Goal: Information Seeking & Learning: Learn about a topic

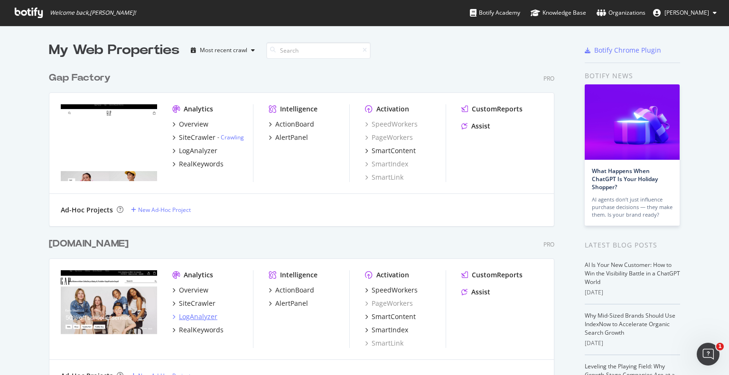
click at [194, 318] on div "LogAnalyzer" at bounding box center [198, 316] width 38 height 9
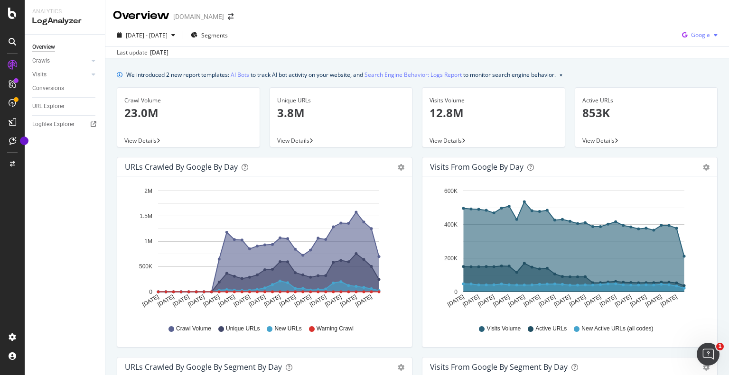
click at [700, 38] on span "Google" at bounding box center [700, 35] width 19 height 8
click at [92, 63] on icon at bounding box center [94, 61] width 4 height 6
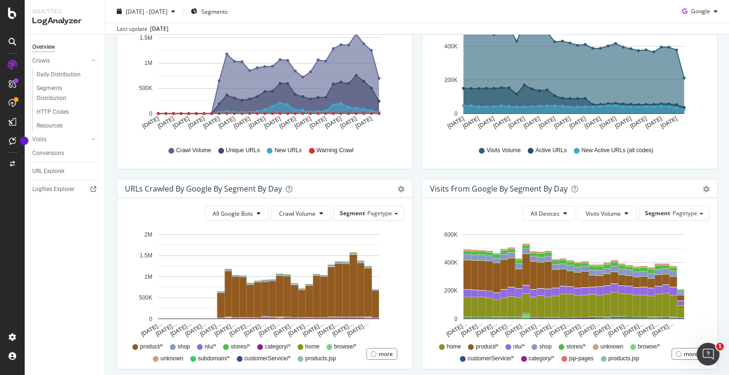
scroll to position [190, 0]
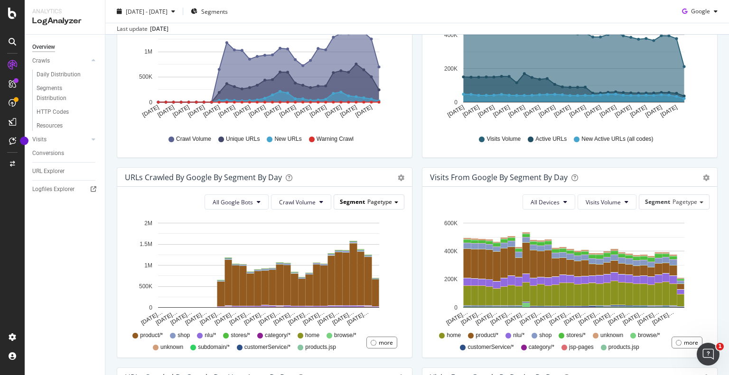
click at [370, 199] on span "Pagetype" at bounding box center [379, 202] width 25 height 8
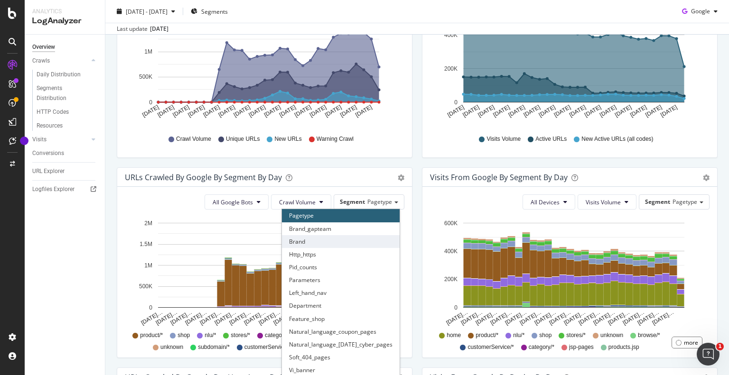
click at [291, 244] on div "Brand" at bounding box center [341, 241] width 118 height 13
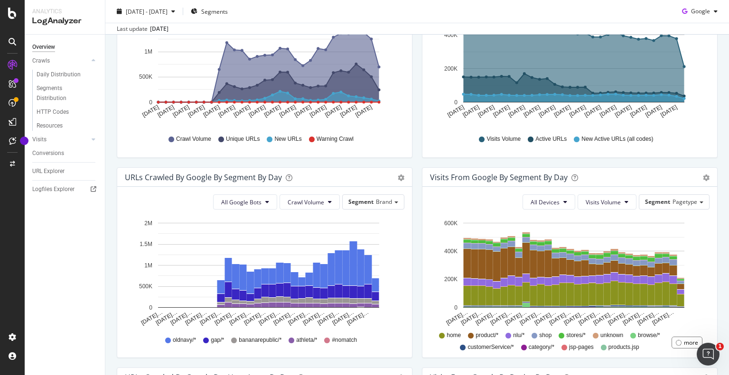
click at [205, 341] on icon at bounding box center [206, 341] width 6 height 6
click at [328, 201] on button "Crawl Volume" at bounding box center [309, 201] width 60 height 15
click at [262, 200] on button "All Google Bots" at bounding box center [245, 201] width 64 height 15
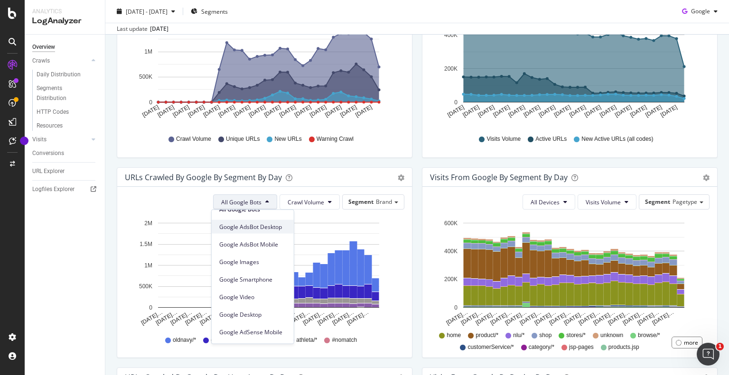
scroll to position [0, 0]
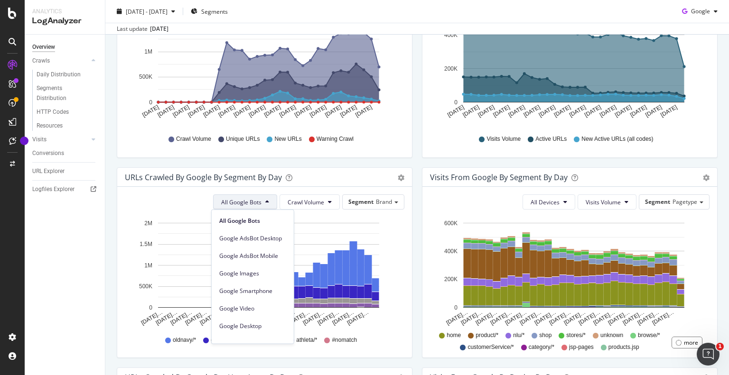
click at [258, 206] on button "All Google Bots" at bounding box center [245, 201] width 64 height 15
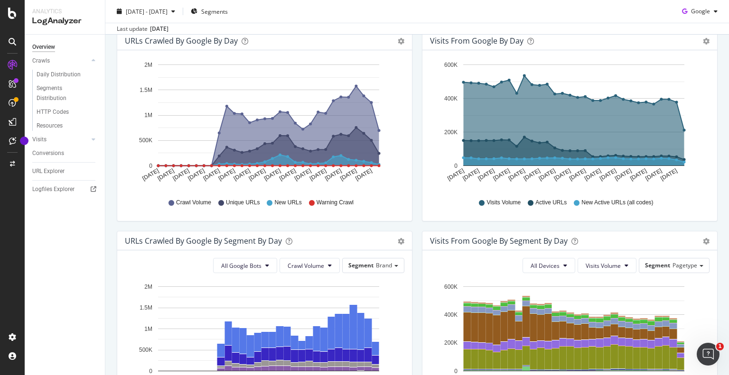
scroll to position [158, 0]
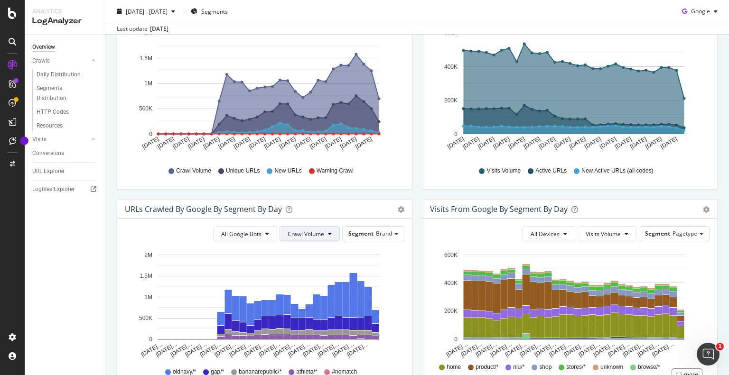
click at [307, 235] on span "Crawl Volume" at bounding box center [305, 234] width 37 height 8
click at [113, 234] on div "URLs Crawled by Google By Segment By Day Timeline (by Value) Table All Google B…" at bounding box center [264, 299] width 305 height 200
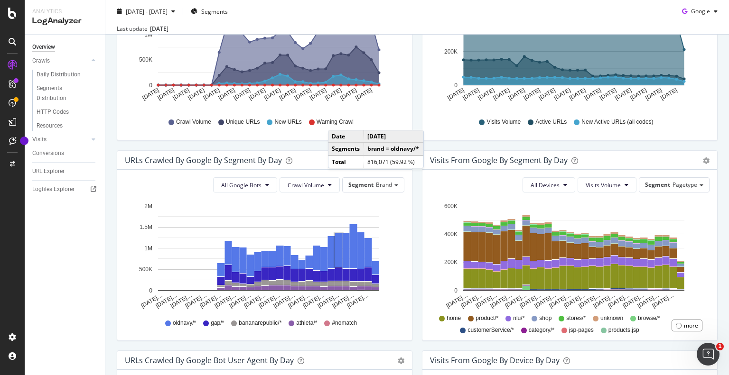
scroll to position [204, 0]
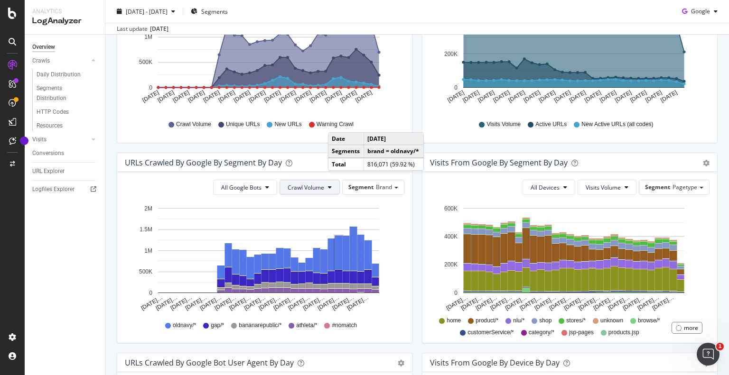
click at [321, 185] on span "Crawl Volume" at bounding box center [305, 188] width 37 height 8
click at [303, 225] on span "Unique URLs" at bounding box center [303, 223] width 37 height 9
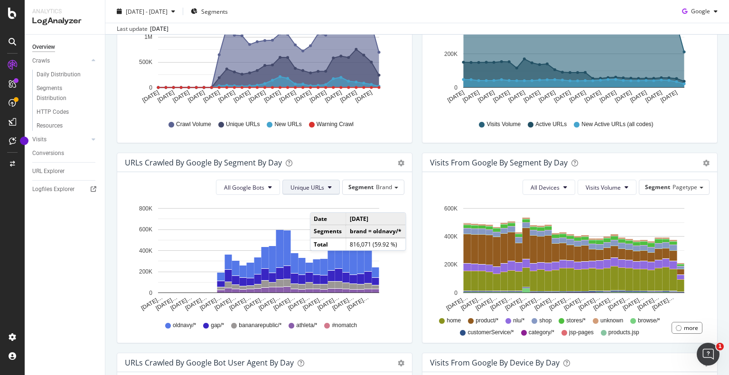
click at [314, 189] on span "Unique URLs" at bounding box center [307, 188] width 34 height 8
click at [306, 240] on span "New URLs" at bounding box center [305, 241] width 37 height 9
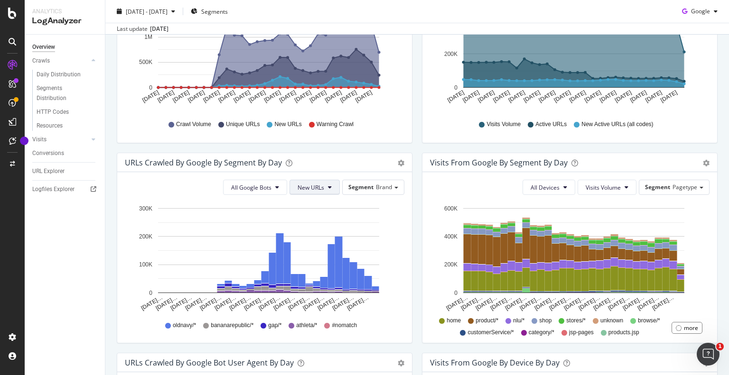
click at [323, 188] on button "New URLs" at bounding box center [314, 187] width 50 height 15
click at [318, 220] on span "Unique URLs" at bounding box center [313, 223] width 37 height 9
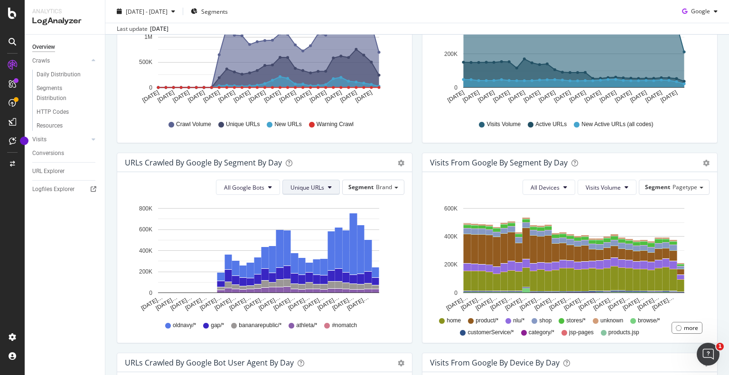
click at [324, 189] on button "Unique URLs" at bounding box center [310, 187] width 57 height 15
click at [320, 203] on span "Crawl Volume" at bounding box center [305, 206] width 37 height 9
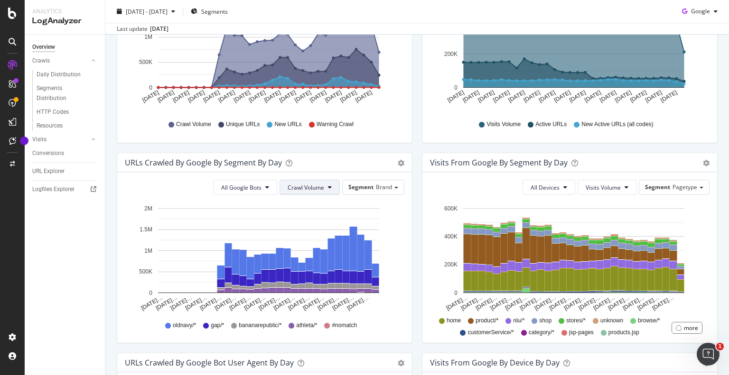
click at [318, 185] on span "Crawl Volume" at bounding box center [305, 188] width 37 height 8
click at [309, 219] on span "Unique URLs" at bounding box center [303, 223] width 37 height 9
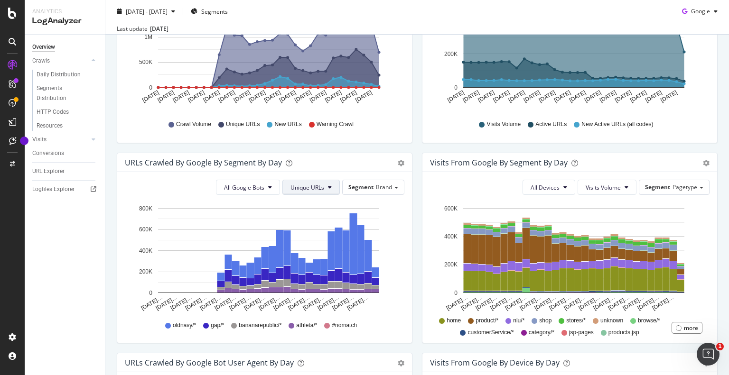
click at [323, 191] on button "Unique URLs" at bounding box center [310, 187] width 57 height 15
click at [312, 237] on span "New URLs" at bounding box center [305, 241] width 37 height 9
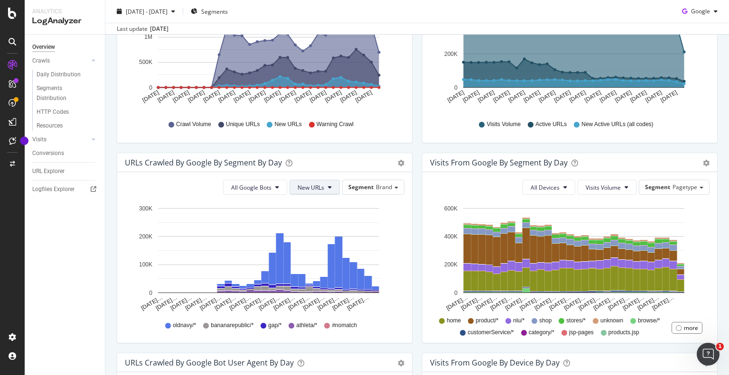
click at [323, 187] on button "New URLs" at bounding box center [314, 187] width 50 height 15
click at [315, 205] on span "Crawl Volume" at bounding box center [313, 206] width 37 height 9
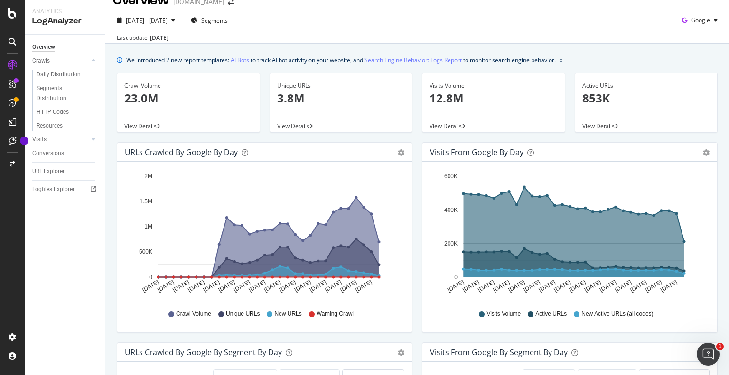
scroll to position [0, 0]
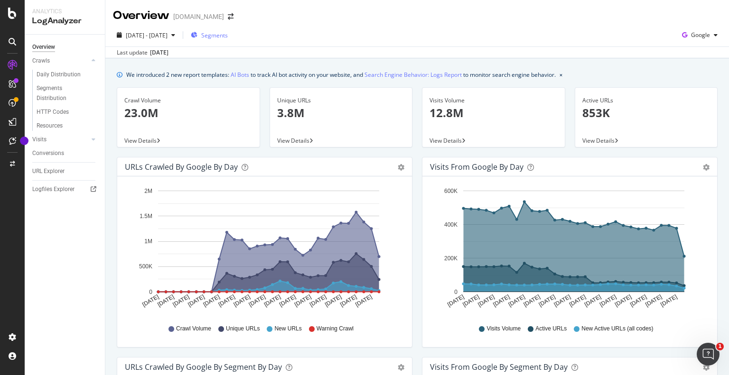
click at [228, 40] on div "Segments" at bounding box center [209, 35] width 37 height 14
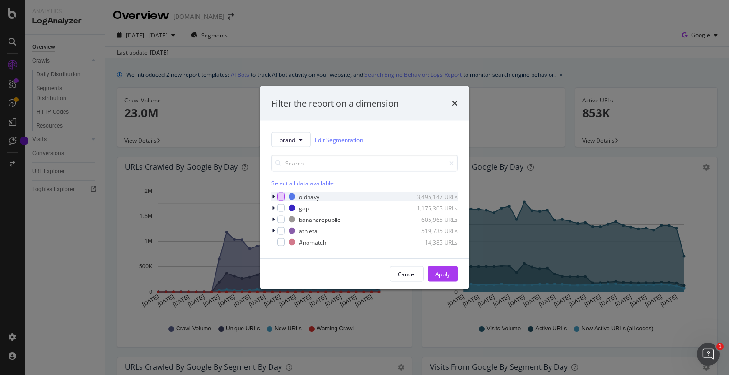
click at [280, 197] on div "modal" at bounding box center [281, 197] width 8 height 8
click at [447, 275] on div "Apply" at bounding box center [442, 274] width 15 height 8
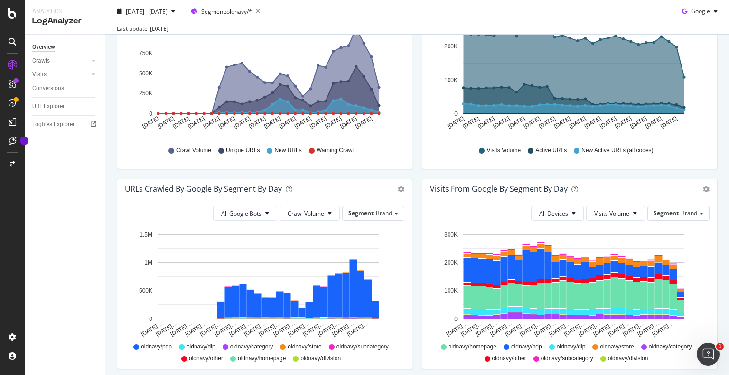
scroll to position [285, 0]
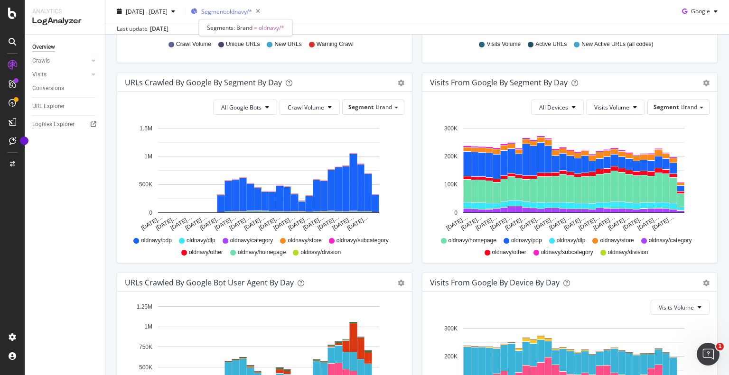
click at [252, 13] on span "Segment: oldnavy/*" at bounding box center [226, 11] width 51 height 8
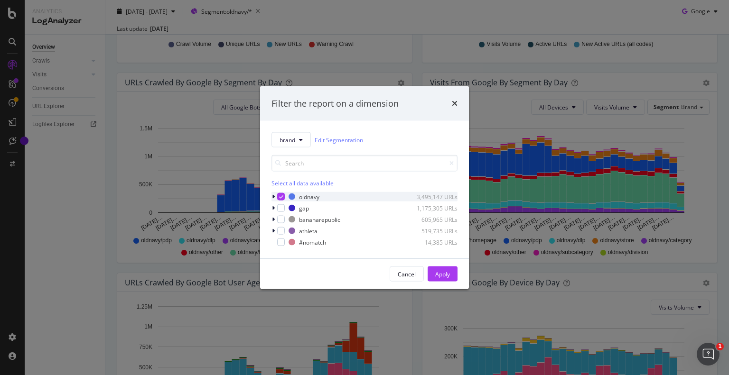
click at [281, 196] on icon "modal" at bounding box center [281, 196] width 4 height 5
click at [282, 219] on div "modal" at bounding box center [281, 220] width 8 height 8
click at [444, 276] on div "Apply" at bounding box center [442, 274] width 15 height 8
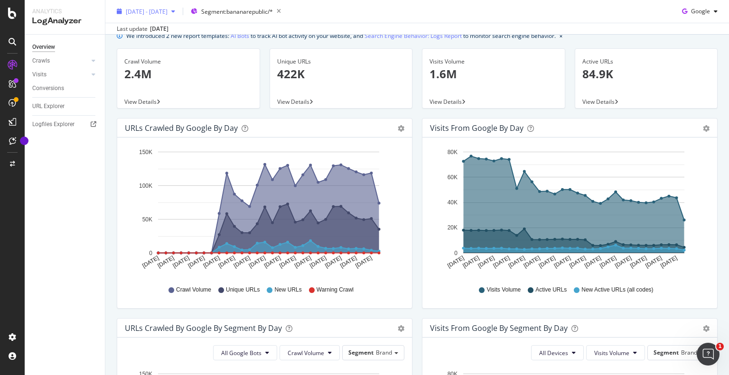
scroll to position [35, 0]
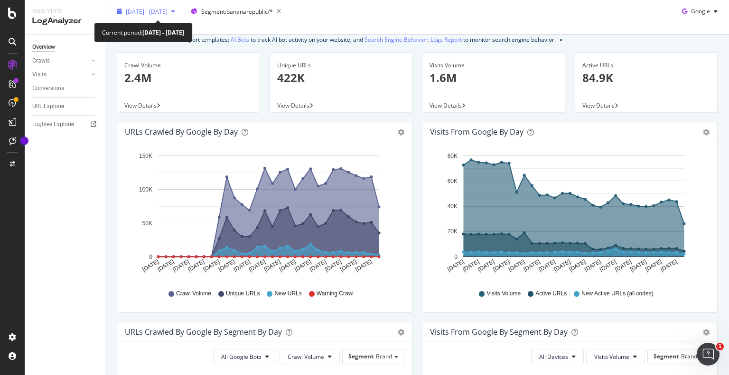
click at [154, 11] on span "[DATE] - [DATE]" at bounding box center [147, 11] width 42 height 8
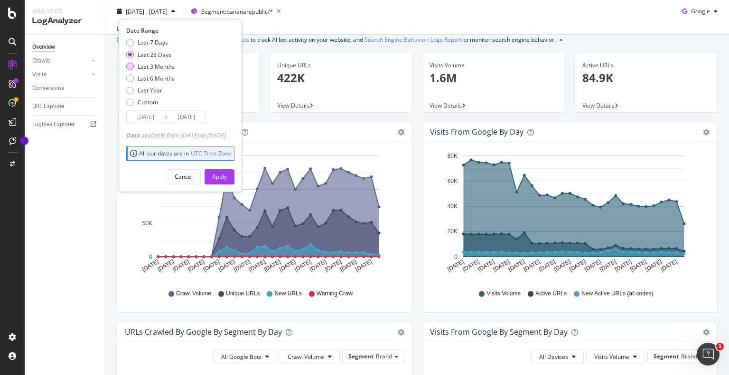
click at [129, 64] on div "Last 3 Months" at bounding box center [130, 67] width 8 height 8
type input "[DATE]"
click at [227, 179] on div "Apply" at bounding box center [219, 177] width 15 height 8
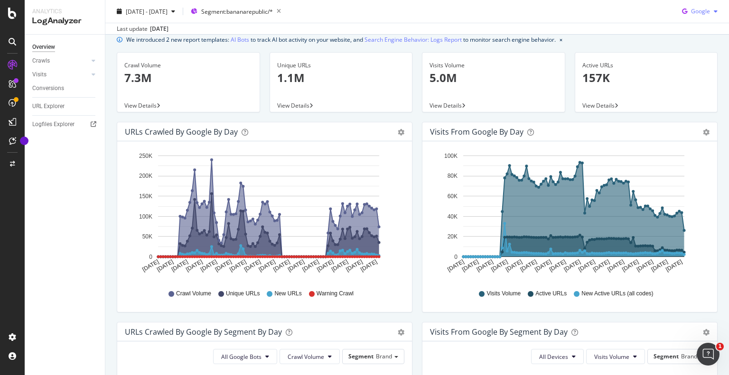
click at [692, 10] on span "Google" at bounding box center [700, 11] width 19 height 8
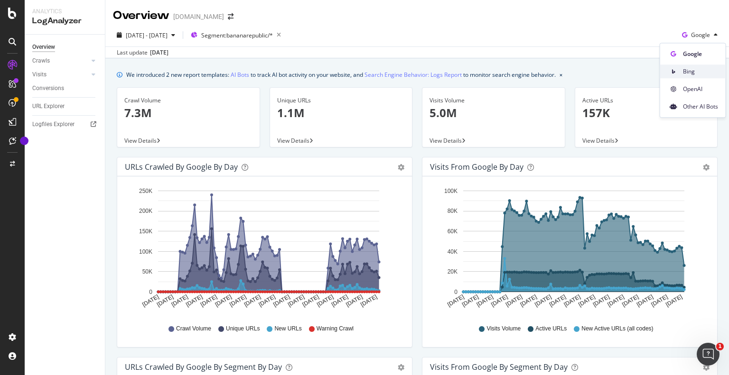
click at [679, 69] on div "Bing" at bounding box center [692, 72] width 65 height 14
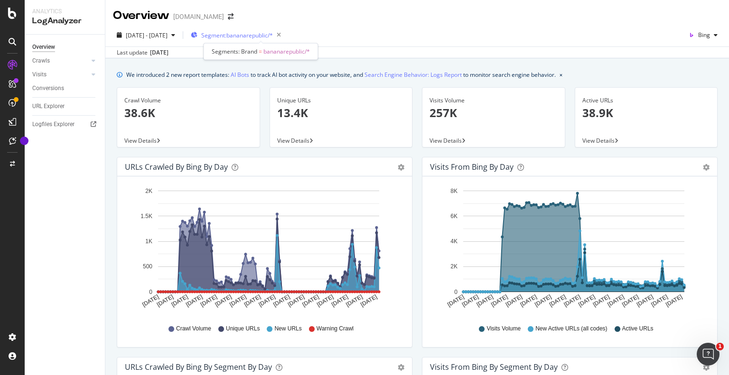
click at [249, 33] on span "Segment: bananarepublic/*" at bounding box center [237, 35] width 72 height 8
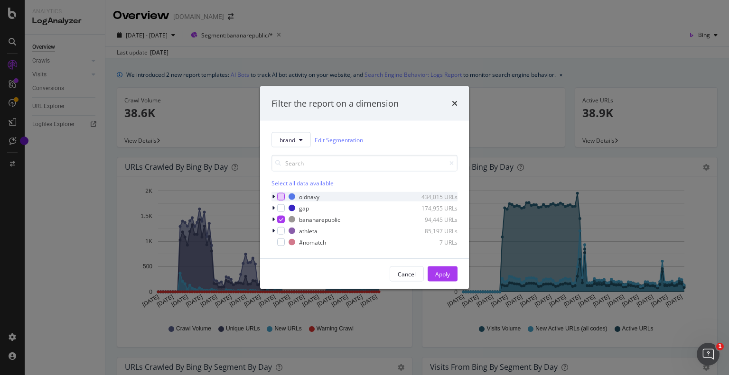
click at [280, 197] on div "modal" at bounding box center [281, 197] width 8 height 8
click at [278, 220] on div "modal" at bounding box center [281, 220] width 8 height 8
click at [439, 275] on div "Apply" at bounding box center [442, 274] width 15 height 8
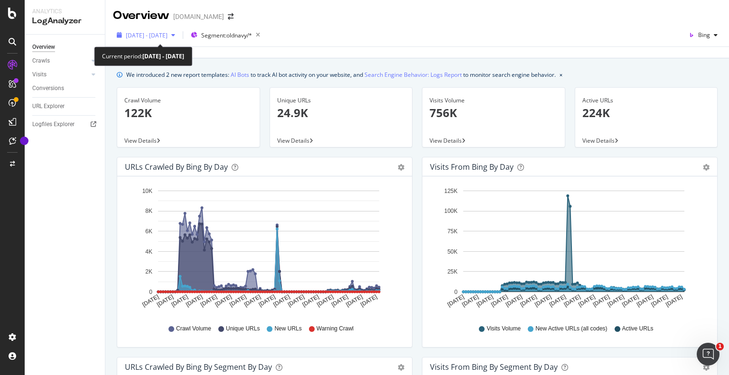
click at [167, 32] on span "[DATE] - [DATE]" at bounding box center [147, 35] width 42 height 8
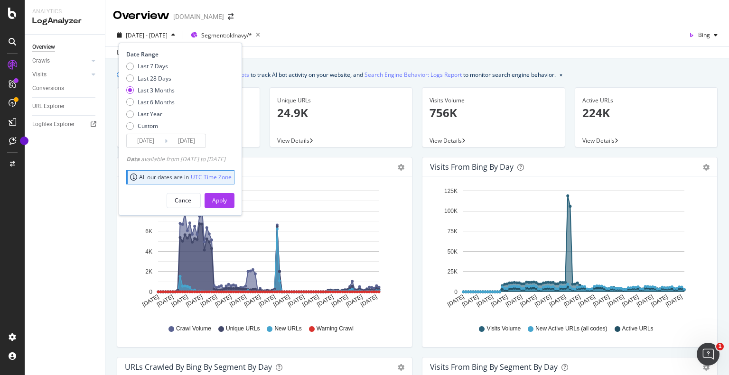
click at [167, 32] on span "[DATE] - [DATE]" at bounding box center [147, 35] width 42 height 8
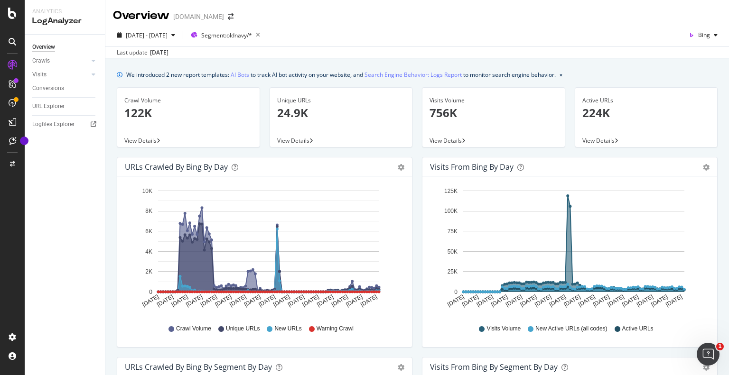
click at [267, 55] on div "Last update [DATE]" at bounding box center [416, 51] width 623 height 11
click at [699, 33] on span "Bing" at bounding box center [704, 35] width 12 height 8
click at [688, 55] on span "Google" at bounding box center [700, 54] width 35 height 9
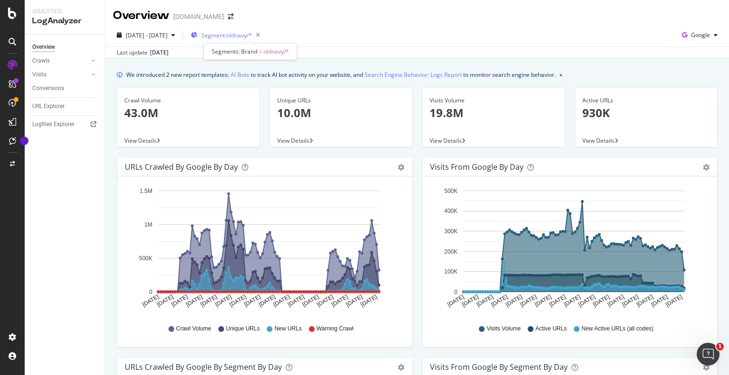
click at [252, 36] on span "Segment: oldnavy/*" at bounding box center [226, 35] width 51 height 8
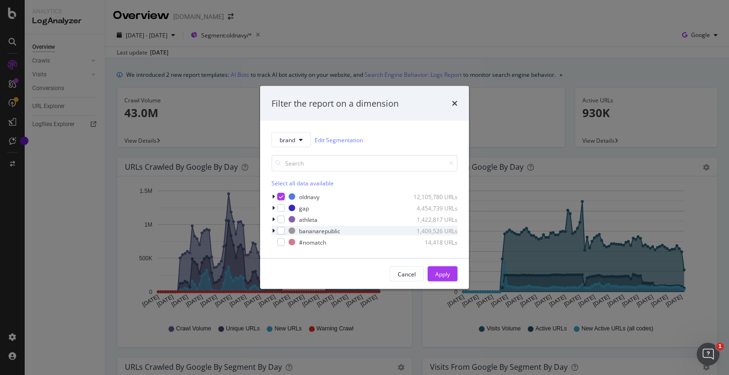
click at [273, 231] on icon "modal" at bounding box center [273, 231] width 3 height 6
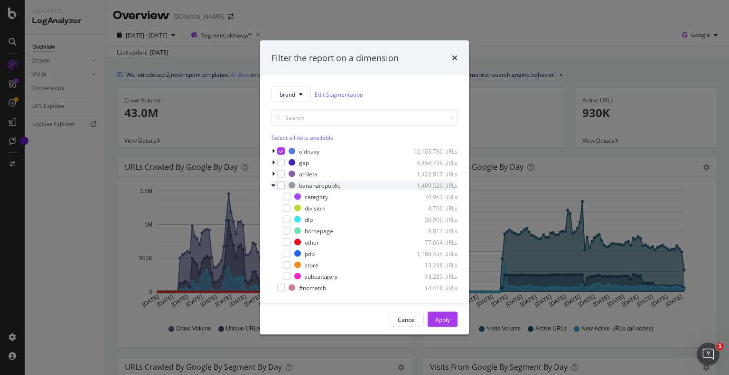
click at [272, 185] on icon "modal" at bounding box center [273, 186] width 4 height 6
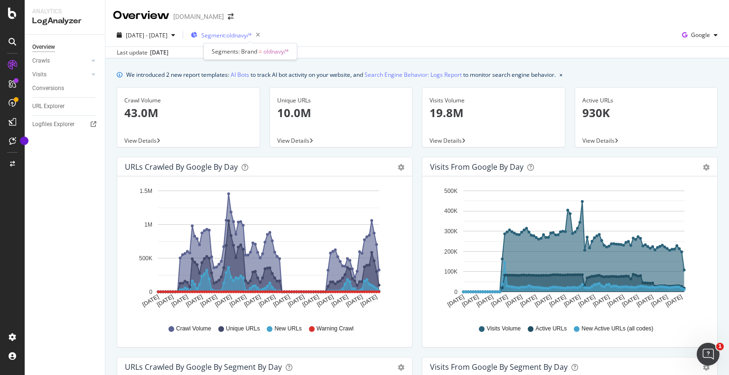
click at [252, 33] on span "Segment: oldnavy/*" at bounding box center [226, 35] width 51 height 8
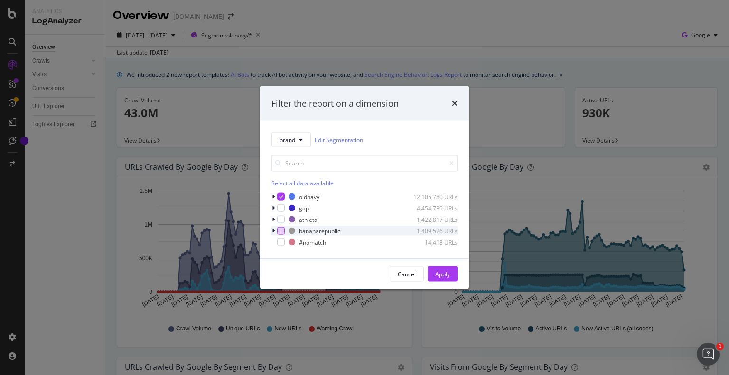
click at [280, 231] on div "modal" at bounding box center [281, 231] width 8 height 8
click at [283, 197] on div "modal" at bounding box center [281, 197] width 8 height 8
click at [440, 275] on div "Apply" at bounding box center [442, 274] width 15 height 8
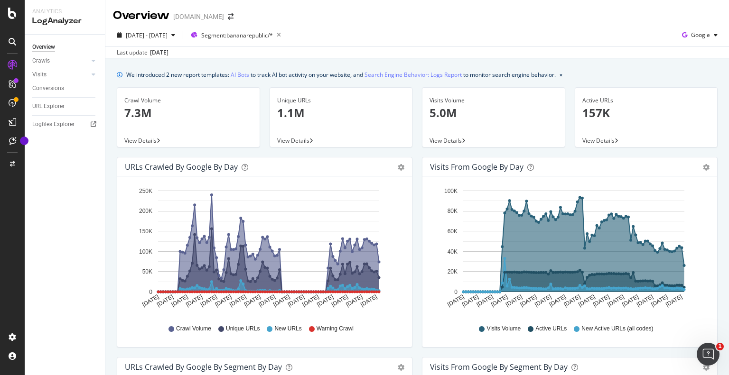
click at [169, 330] on icon at bounding box center [171, 329] width 6 height 6
click at [281, 28] on div "Segment: bananarepublic/*" at bounding box center [238, 34] width 94 height 13
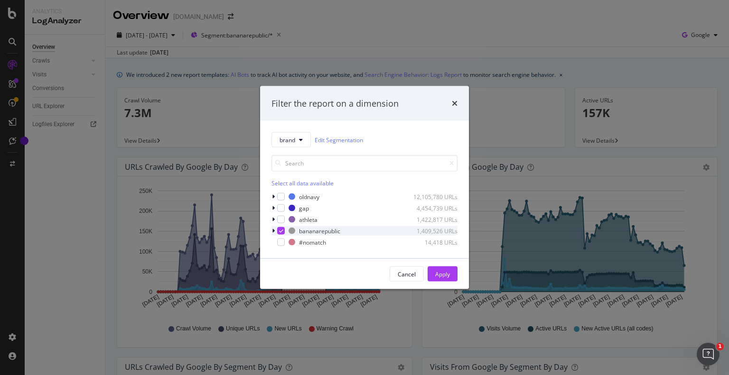
click at [280, 231] on icon "modal" at bounding box center [281, 231] width 4 height 5
click at [280, 200] on div "modal" at bounding box center [281, 197] width 8 height 8
click at [442, 272] on div "Apply" at bounding box center [442, 274] width 15 height 8
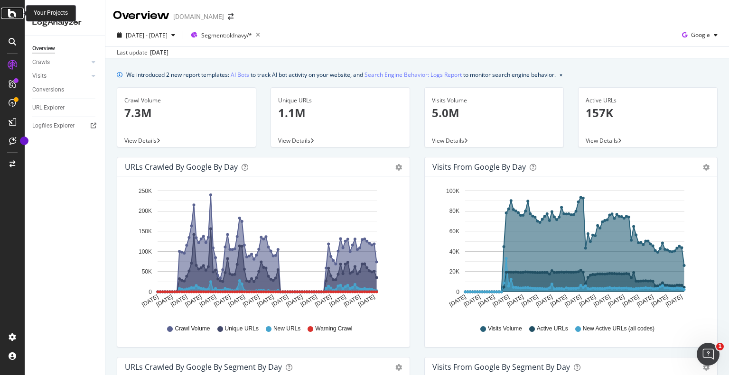
click at [13, 14] on icon at bounding box center [12, 13] width 9 height 11
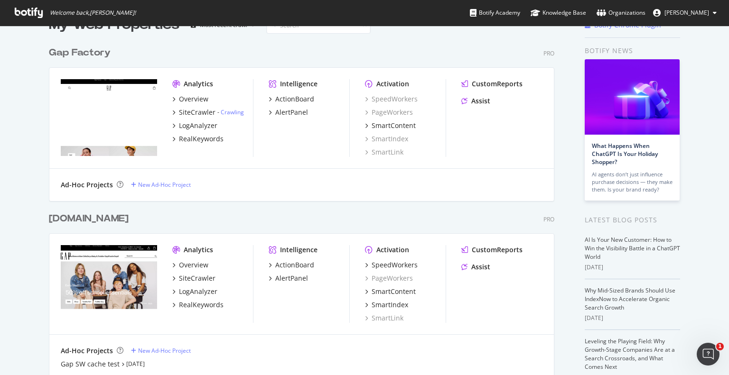
scroll to position [31, 0]
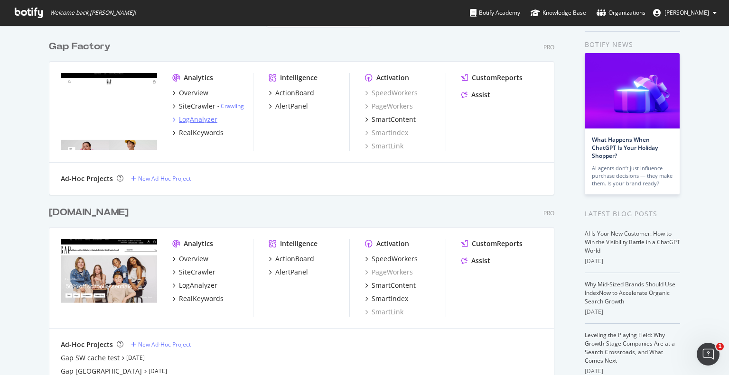
click at [196, 117] on div "LogAnalyzer" at bounding box center [198, 119] width 38 height 9
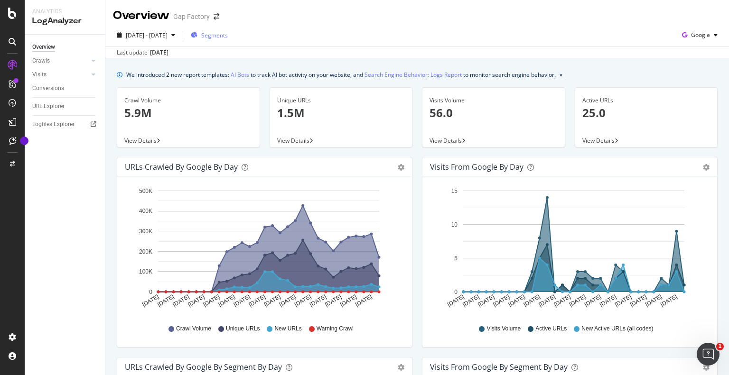
click at [228, 34] on span "Segments" at bounding box center [214, 35] width 27 height 8
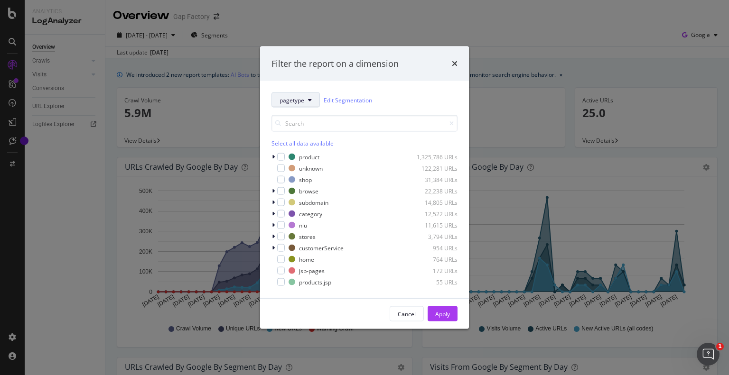
click at [311, 99] on button "pagetype" at bounding box center [295, 99] width 48 height 15
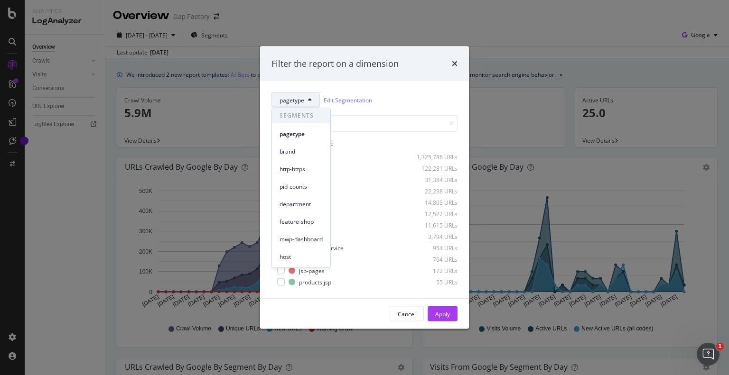
click at [311, 100] on icon "modal" at bounding box center [310, 100] width 4 height 6
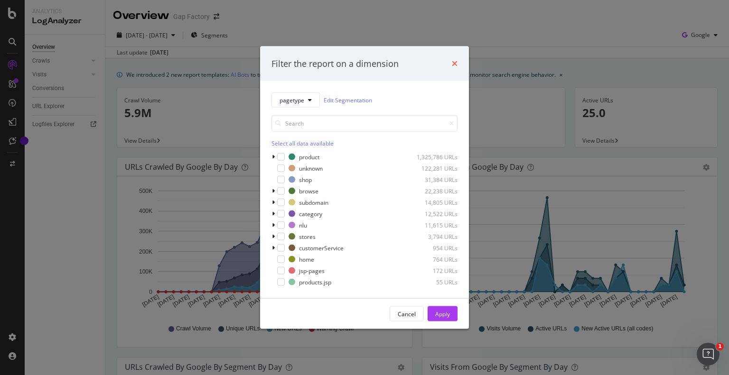
click at [454, 65] on icon "times" at bounding box center [455, 64] width 6 height 8
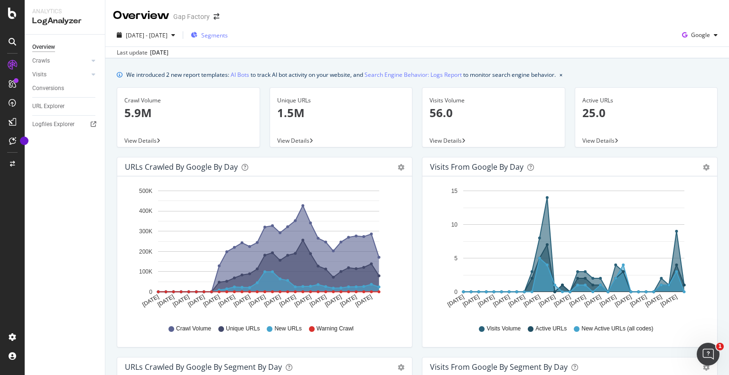
click at [228, 36] on span "Segments" at bounding box center [214, 35] width 27 height 8
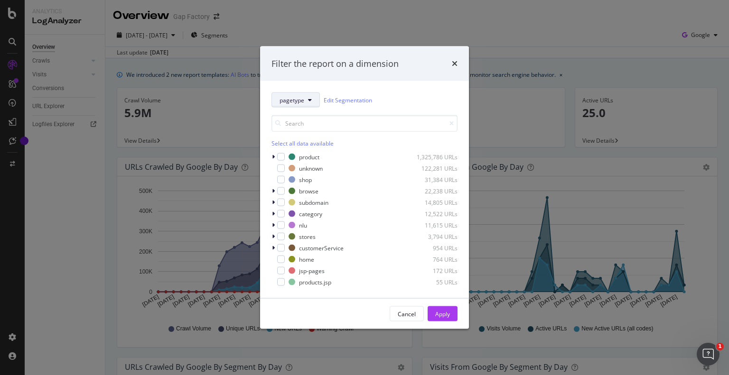
click at [302, 97] on span "pagetype" at bounding box center [291, 100] width 25 height 8
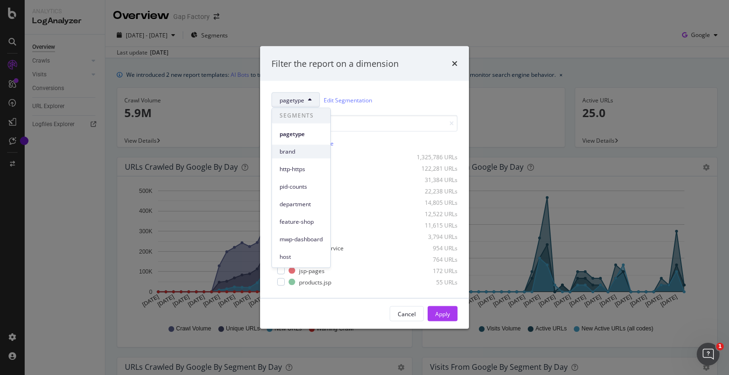
click at [289, 150] on span "brand" at bounding box center [300, 152] width 43 height 9
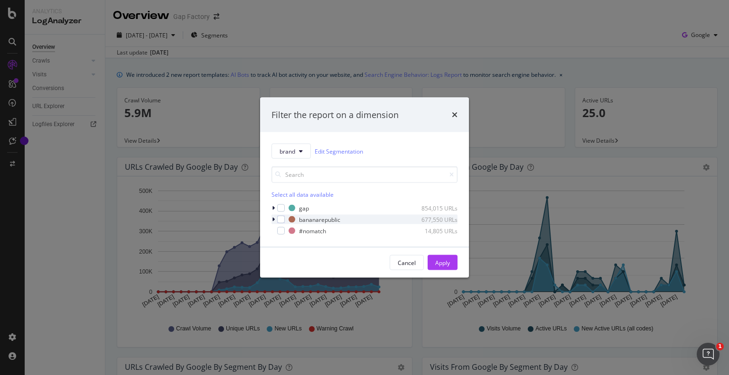
click at [274, 219] on icon "modal" at bounding box center [273, 220] width 3 height 6
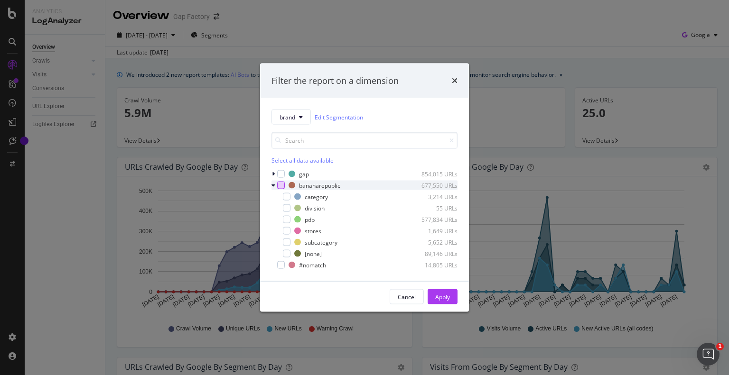
click at [280, 185] on div "modal" at bounding box center [281, 186] width 8 height 8
click at [440, 294] on div "Apply" at bounding box center [442, 297] width 15 height 8
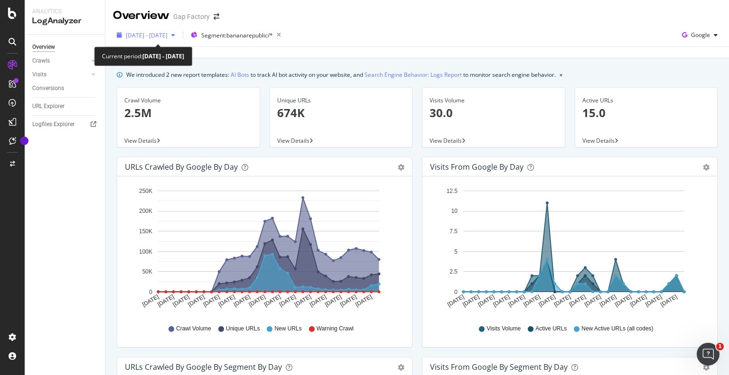
click at [161, 32] on span "[DATE] - [DATE]" at bounding box center [147, 35] width 42 height 8
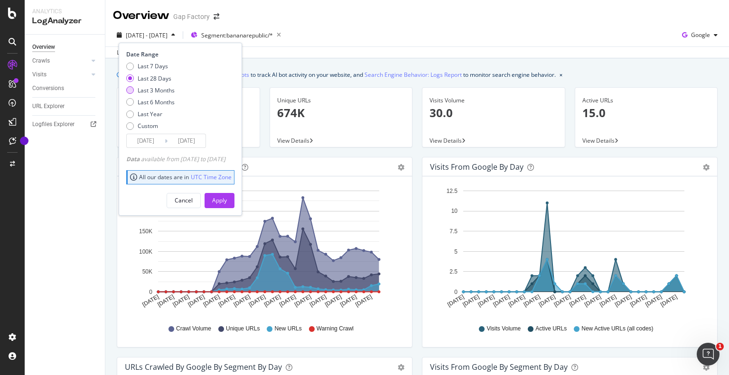
click at [129, 90] on div "Last 3 Months" at bounding box center [130, 90] width 8 height 8
type input "[DATE]"
click at [227, 199] on div "Apply" at bounding box center [219, 200] width 15 height 8
